Goal: Check status: Check status

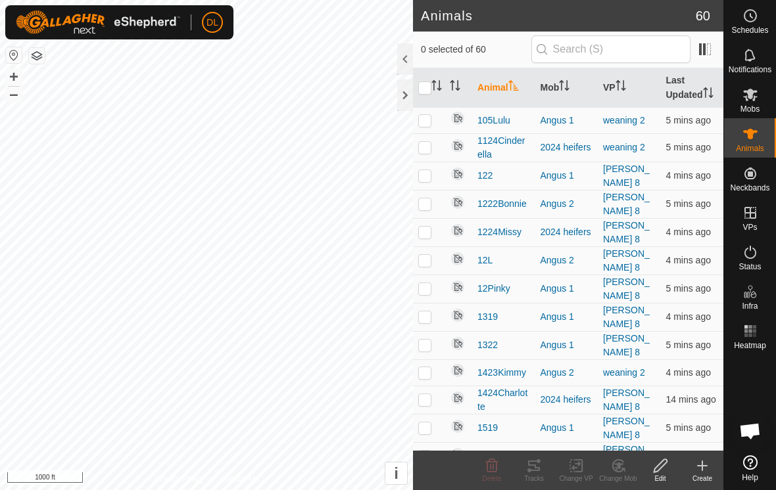
click at [12, 55] on button "button" at bounding box center [14, 55] width 16 height 16
checkbox input "true"
click at [532, 475] on div "Tracks" at bounding box center [534, 479] width 42 height 10
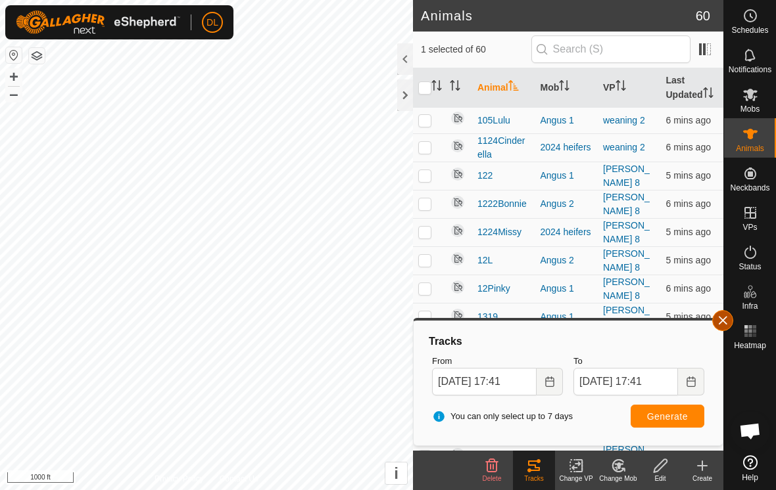
click at [720, 323] on button "button" at bounding box center [722, 320] width 21 height 21
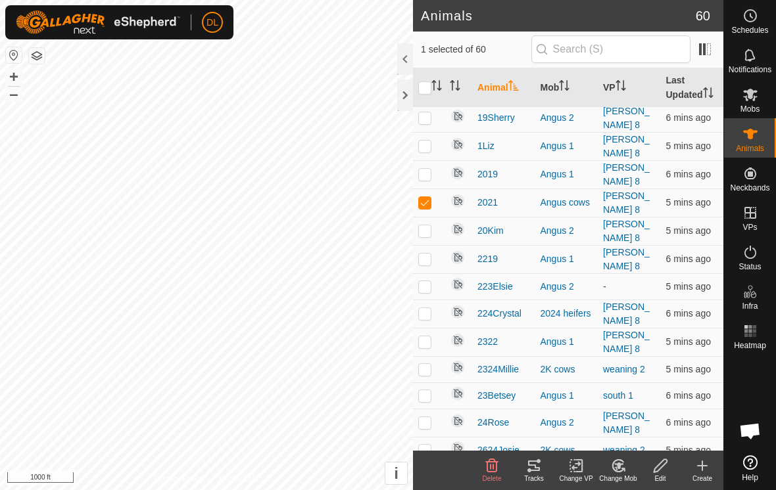
scroll to position [568, 0]
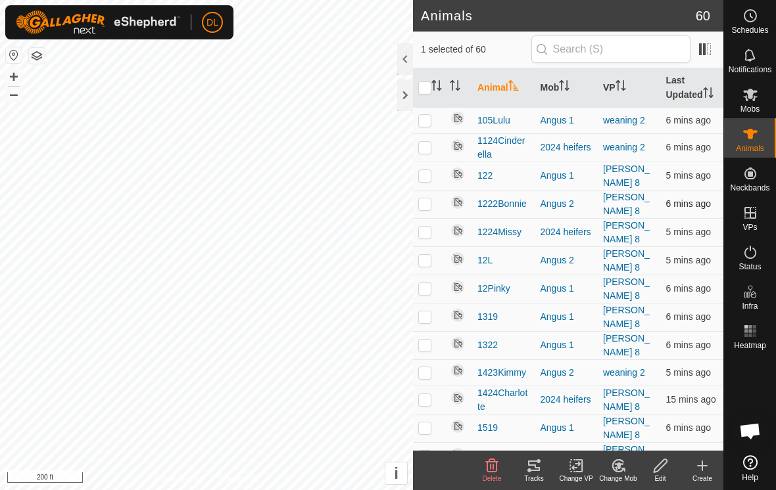
checkbox input "true"
click at [536, 473] on icon at bounding box center [534, 466] width 16 height 16
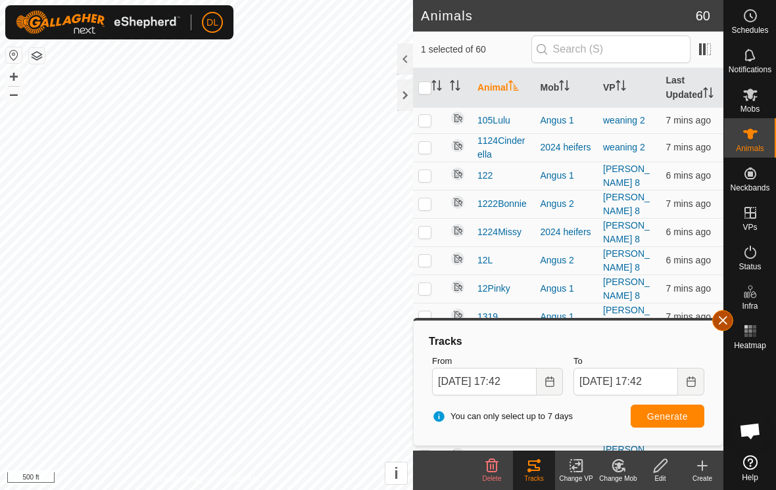
click at [720, 321] on button "button" at bounding box center [722, 320] width 21 height 21
